Goal: Task Accomplishment & Management: Manage account settings

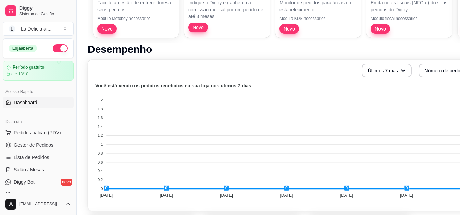
scroll to position [171, 0]
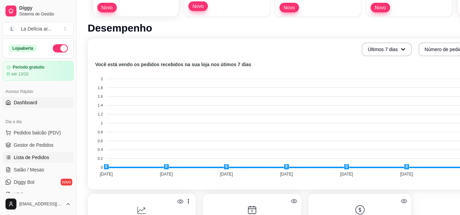
click at [46, 156] on span "Lista de Pedidos" at bounding box center [32, 157] width 36 height 7
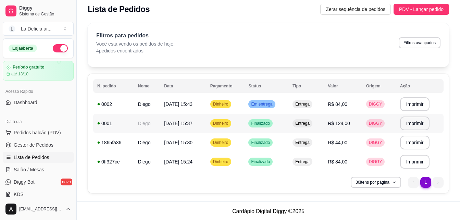
scroll to position [5, 0]
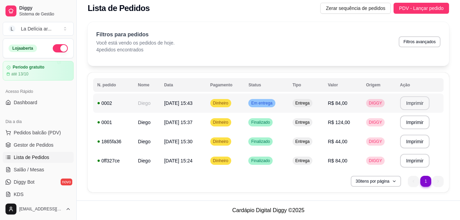
click at [411, 106] on button "Imprimir" at bounding box center [415, 103] width 30 height 14
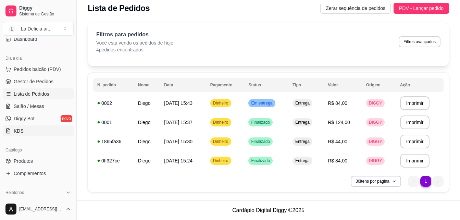
scroll to position [103, 0]
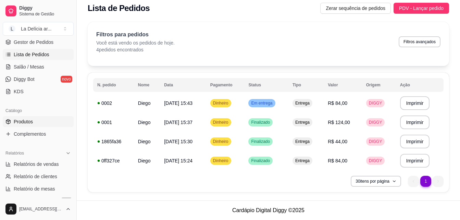
click at [23, 120] on span "Produtos" at bounding box center [23, 121] width 19 height 7
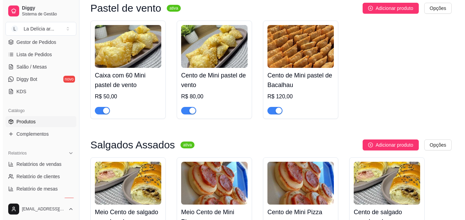
scroll to position [445, 0]
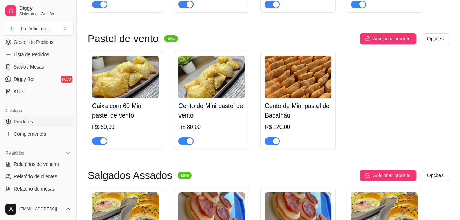
click at [112, 98] on img at bounding box center [125, 76] width 66 height 43
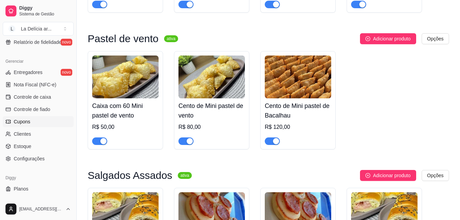
scroll to position [273, 0]
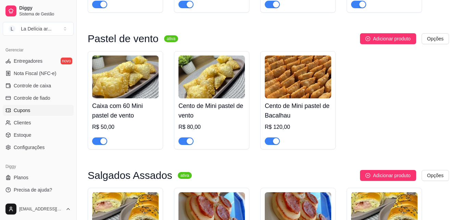
click at [29, 109] on span "Cupons" at bounding box center [22, 110] width 16 height 7
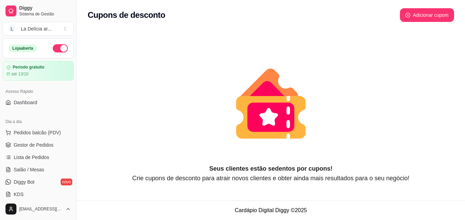
click at [91, 81] on icon "animation" at bounding box center [271, 104] width 367 height 120
click at [32, 104] on span "Dashboard" at bounding box center [26, 102] width 24 height 7
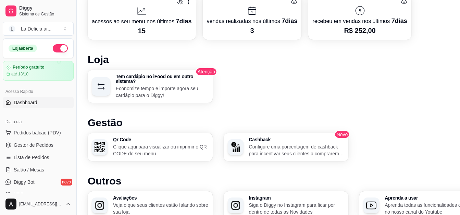
scroll to position [236, 0]
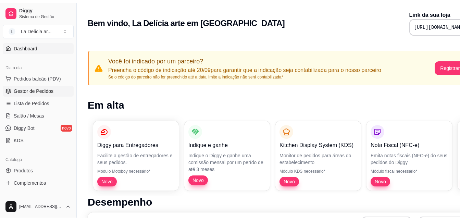
scroll to position [69, 0]
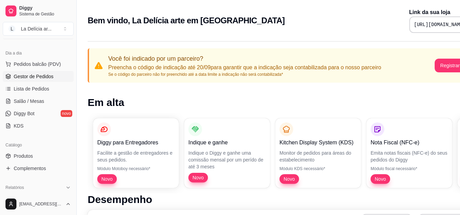
click at [28, 74] on span "Gestor de Pedidos" at bounding box center [34, 76] width 40 height 7
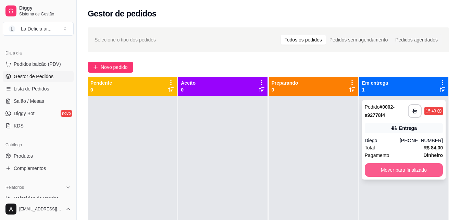
click at [405, 173] on button "Mover para finalizado" at bounding box center [404, 170] width 78 height 14
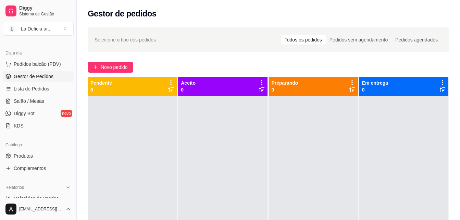
scroll to position [19, 0]
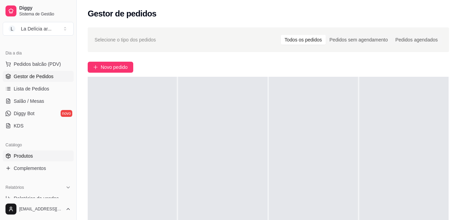
click at [27, 158] on span "Produtos" at bounding box center [23, 155] width 19 height 7
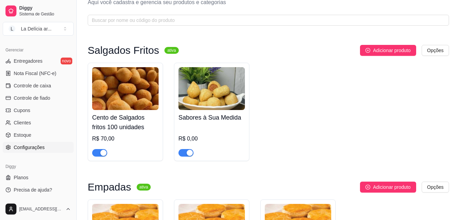
scroll to position [34, 0]
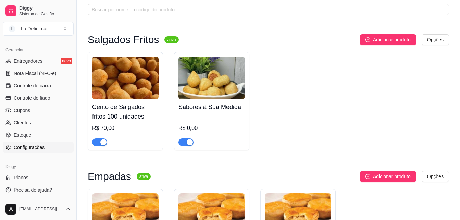
click at [34, 148] on span "Configurações" at bounding box center [29, 147] width 31 height 7
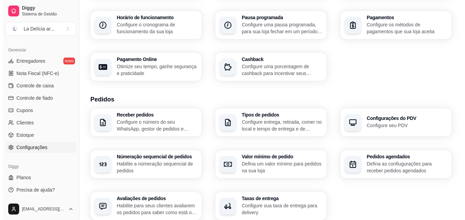
scroll to position [103, 0]
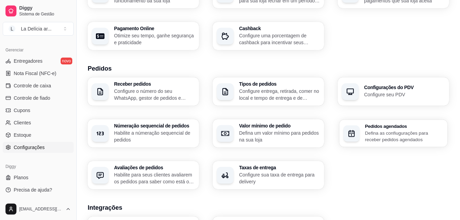
click at [414, 133] on p "Defina as confiugurações para receber pedidos agendados" at bounding box center [404, 135] width 78 height 13
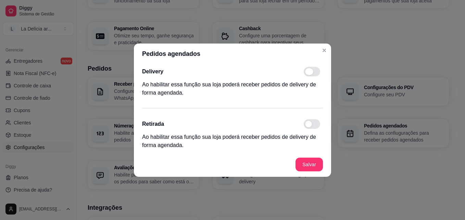
click at [314, 71] on span at bounding box center [312, 72] width 16 height 10
click at [308, 73] on input "checkbox" at bounding box center [306, 75] width 4 height 4
checkbox input "true"
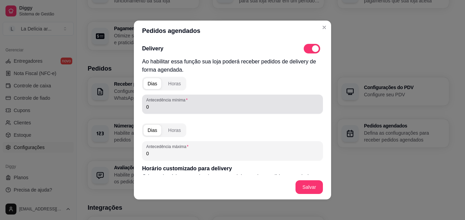
click at [159, 111] on div "0" at bounding box center [232, 104] width 173 height 14
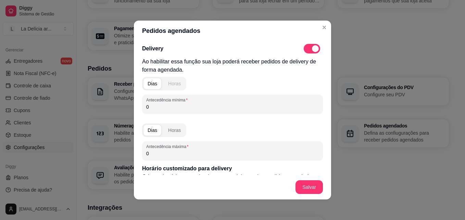
click at [171, 82] on div "Horas" at bounding box center [174, 83] width 13 height 7
click at [160, 107] on input "0" at bounding box center [232, 106] width 173 height 7
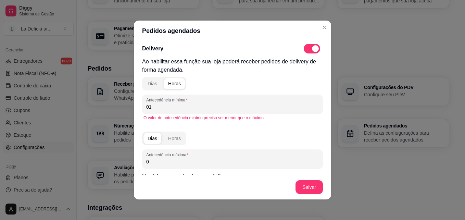
type input "0"
click at [169, 106] on input "1" at bounding box center [232, 106] width 173 height 7
type input "1"
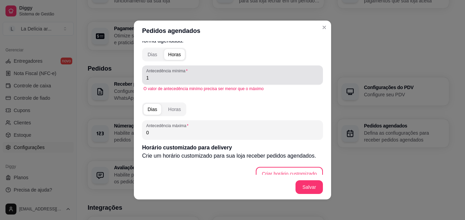
scroll to position [69, 0]
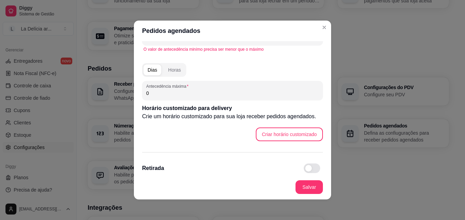
click at [177, 96] on input "0" at bounding box center [232, 93] width 173 height 7
click at [172, 72] on div "Horas" at bounding box center [174, 69] width 13 height 7
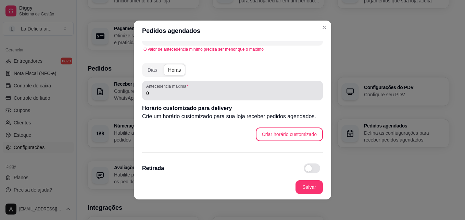
click at [162, 94] on input "0" at bounding box center [232, 93] width 173 height 7
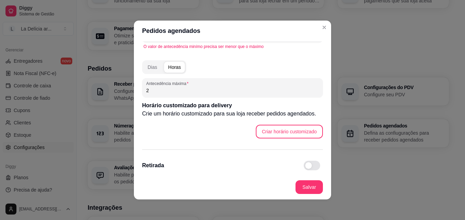
scroll to position [90, 0]
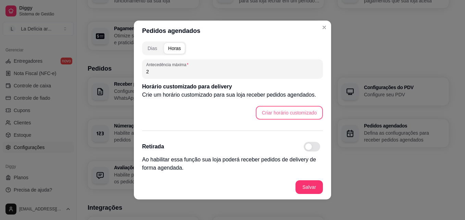
type input "2"
click at [290, 110] on button "Criar horário customizado" at bounding box center [289, 112] width 65 height 13
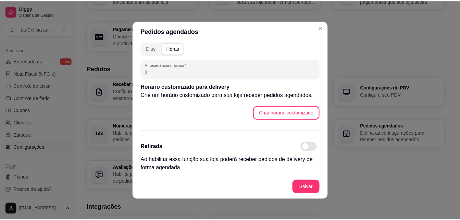
scroll to position [1, 0]
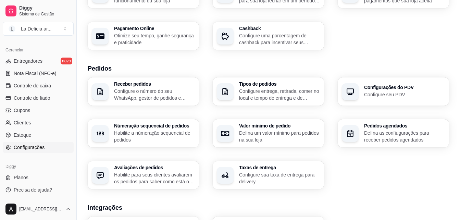
click at [281, 172] on p "Configure sua taxa de entrega para delivery" at bounding box center [279, 178] width 81 height 14
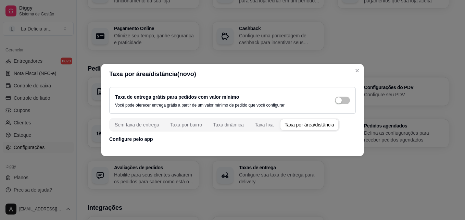
click at [289, 122] on div "Taxa por área/distância" at bounding box center [310, 124] width 50 height 7
click at [138, 141] on p "Configure pelo app" at bounding box center [232, 139] width 247 height 7
click at [140, 141] on p "Configure pelo app" at bounding box center [232, 139] width 247 height 7
click at [311, 127] on div "Taxa por área/distância" at bounding box center [310, 124] width 50 height 7
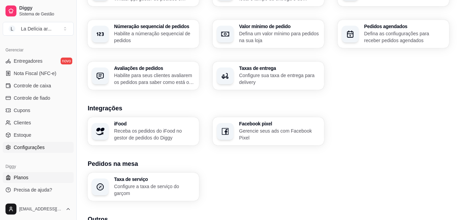
scroll to position [240, 0]
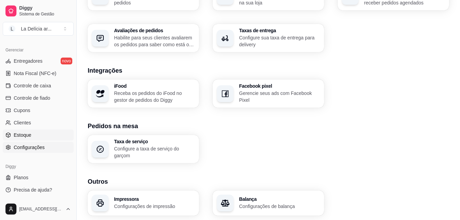
click at [28, 132] on span "Estoque" at bounding box center [22, 135] width 17 height 7
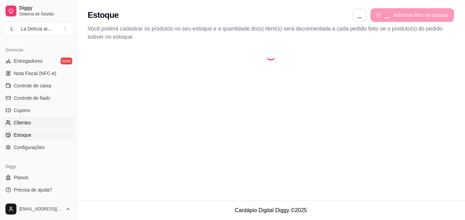
click at [17, 125] on span "Clientes" at bounding box center [22, 122] width 17 height 7
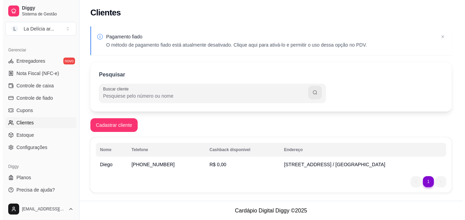
scroll to position [1, 0]
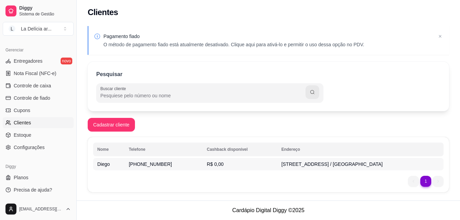
click at [155, 168] on td "[PHONE_NUMBER]" at bounding box center [164, 164] width 78 height 12
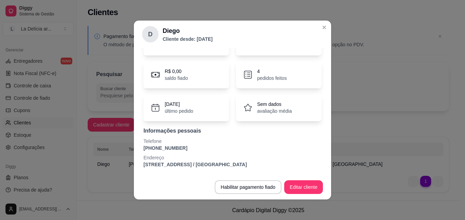
scroll to position [0, 0]
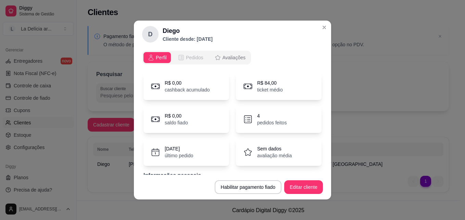
click at [185, 62] on button "Pedidos" at bounding box center [191, 57] width 34 height 11
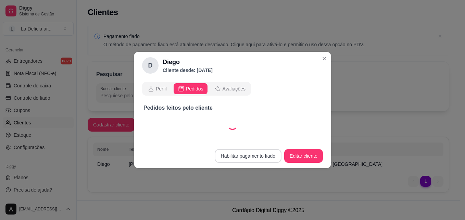
select select "30"
select select "ALL"
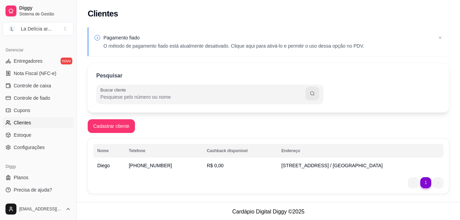
scroll to position [1, 0]
